Goal: Information Seeking & Learning: Learn about a topic

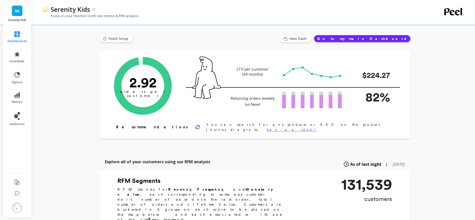
click at [391, 41] on button "Go to my main Dashboard" at bounding box center [362, 39] width 97 height 8
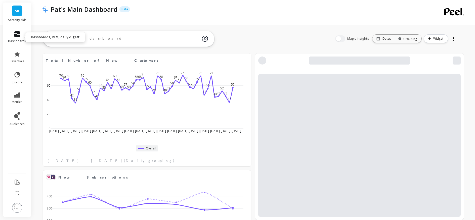
scroll to position [134, 190]
click at [16, 34] on icon at bounding box center [17, 34] width 6 height 6
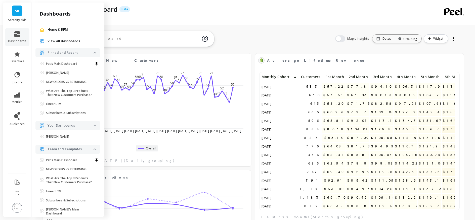
scroll to position [23, 0]
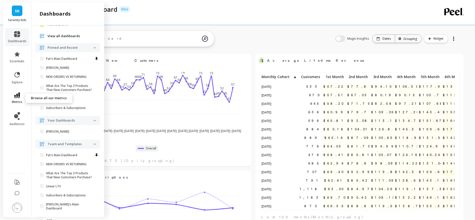
click at [13, 98] on link "metrics" at bounding box center [17, 98] width 18 height 12
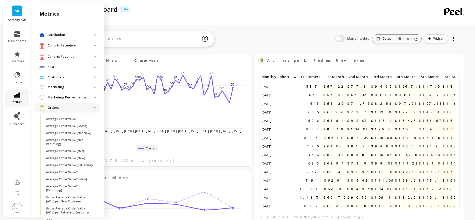
scroll to position [174, 0]
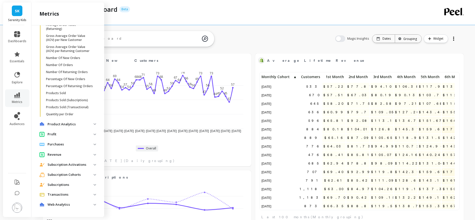
click at [60, 102] on p "Products Sold (Subscriptions)" at bounding box center [67, 100] width 42 height 4
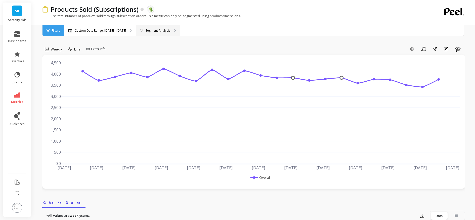
click at [158, 33] on div "Segment Analysis" at bounding box center [158, 30] width 44 height 11
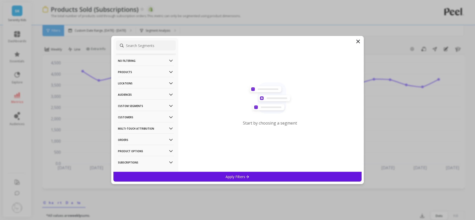
click at [359, 41] on icon at bounding box center [358, 41] width 6 height 6
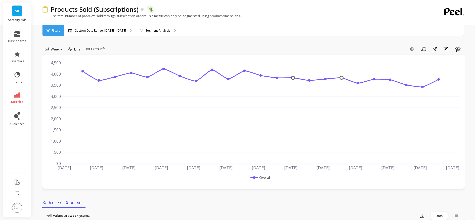
click at [48, 29] on icon at bounding box center [47, 31] width 3 height 4
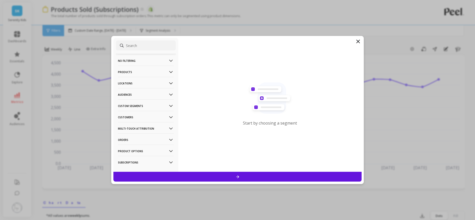
click at [126, 71] on p "Products" at bounding box center [146, 72] width 56 height 13
click at [125, 107] on p "Products" at bounding box center [126, 108] width 14 height 5
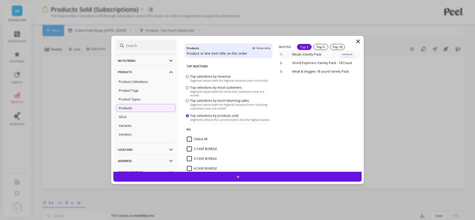
click at [344, 54] on p "remove" at bounding box center [346, 55] width 13 height 4
click at [0, 0] on p "remove" at bounding box center [0, 0] width 0 height 0
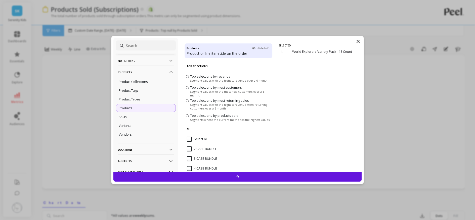
click at [358, 42] on icon at bounding box center [357, 41] width 3 height 3
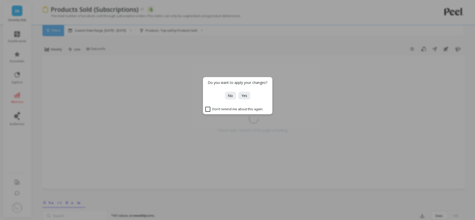
click at [248, 96] on button "Yes" at bounding box center [244, 96] width 12 height 8
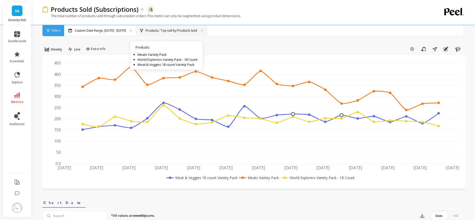
click at [162, 30] on p "Products : Top null by Products Sold" at bounding box center [171, 31] width 52 height 4
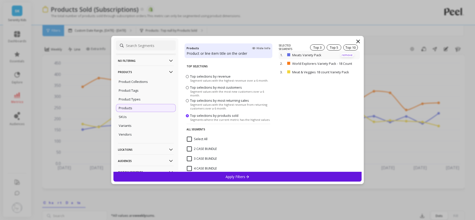
click at [346, 55] on p "remove" at bounding box center [346, 55] width 13 height 4
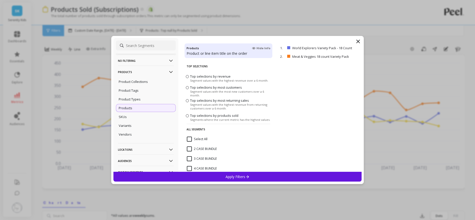
click at [0, 0] on p "remove" at bounding box center [0, 0] width 0 height 0
click at [240, 175] on p "Apply Filters" at bounding box center [237, 176] width 24 height 5
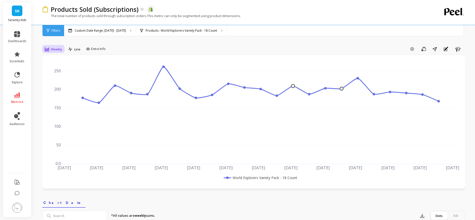
click at [48, 51] on icon at bounding box center [47, 49] width 5 height 5
click at [61, 88] on div "Monthly" at bounding box center [60, 89] width 29 height 5
